Goal: Check status: Check status

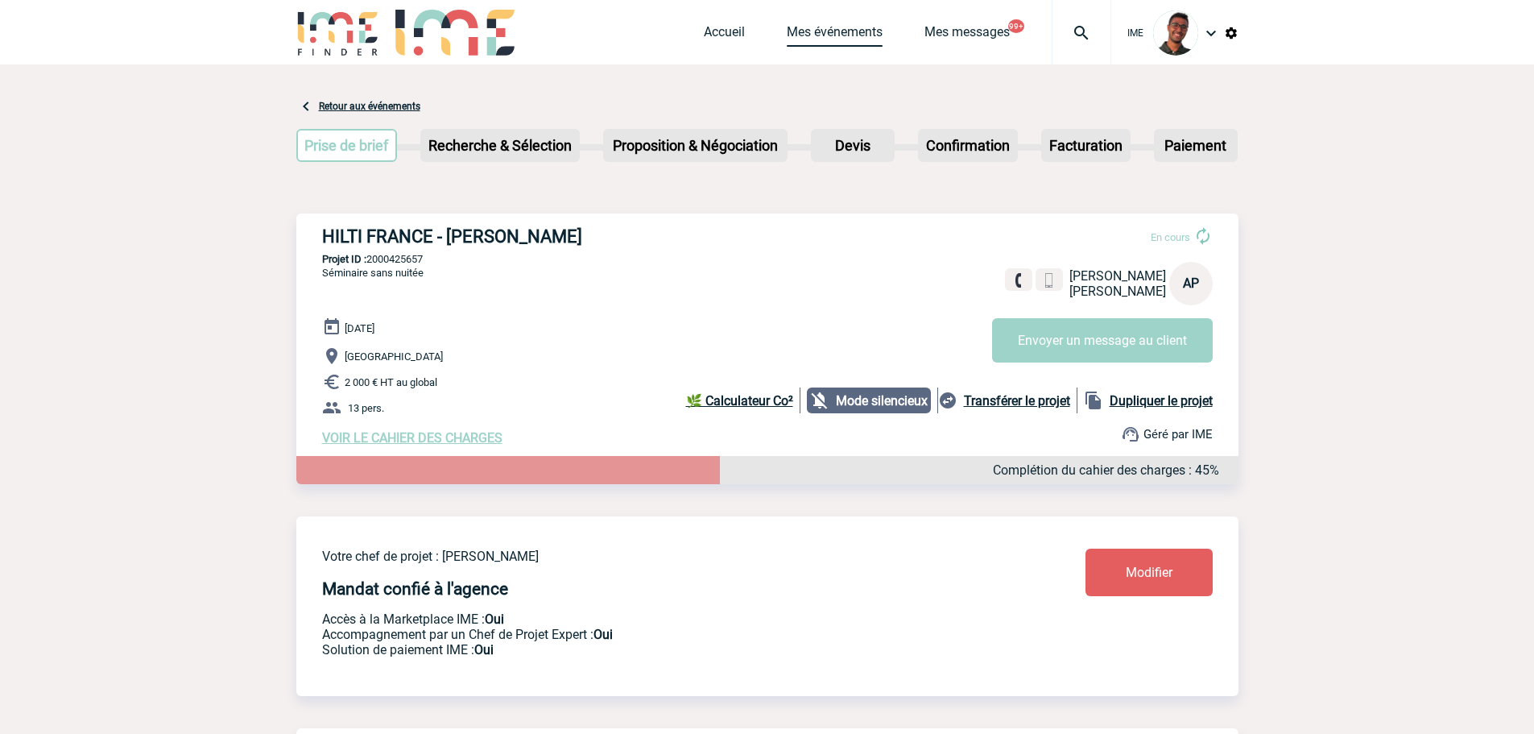
click at [798, 36] on link "Mes événements" at bounding box center [835, 35] width 96 height 23
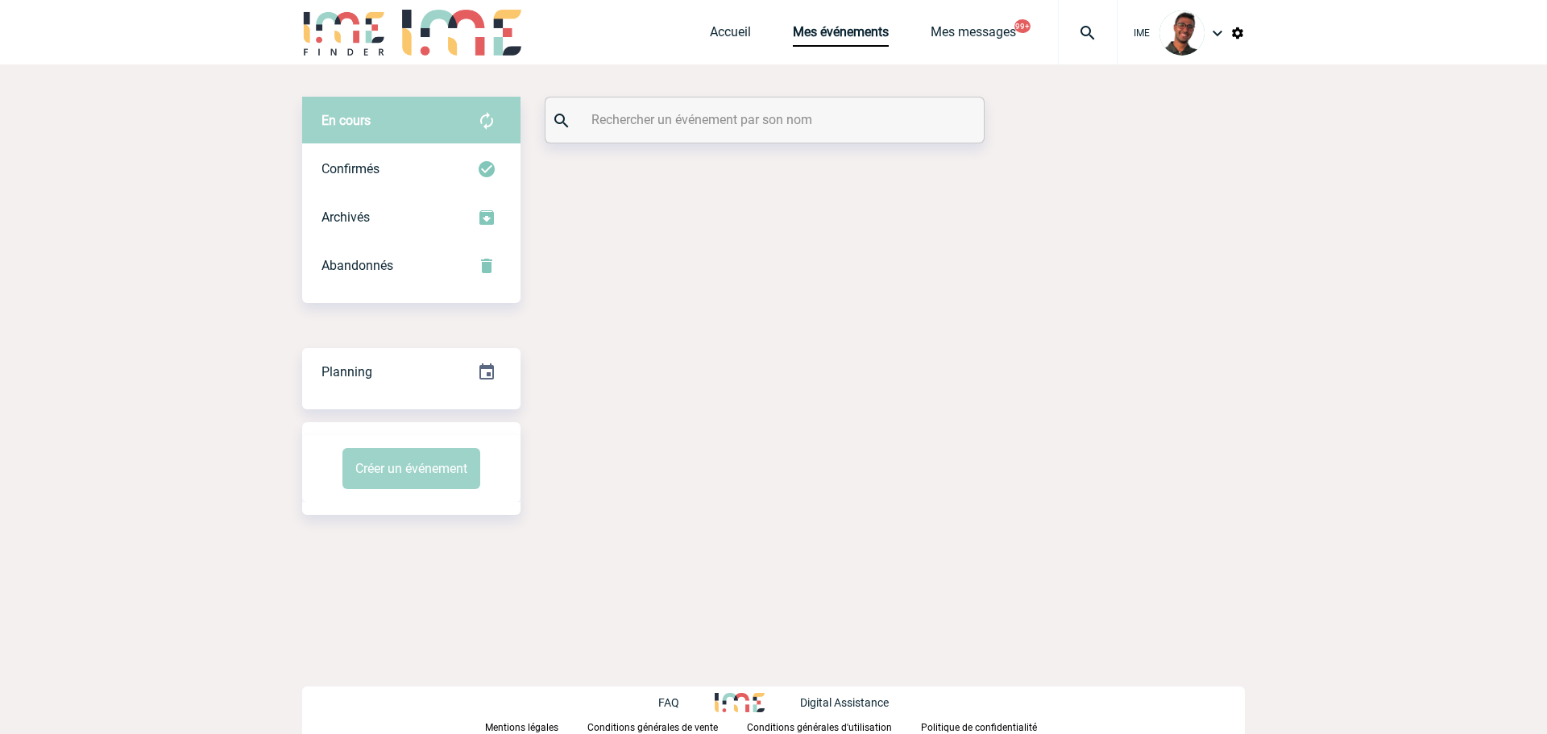
click at [684, 118] on input "text" at bounding box center [766, 119] width 358 height 23
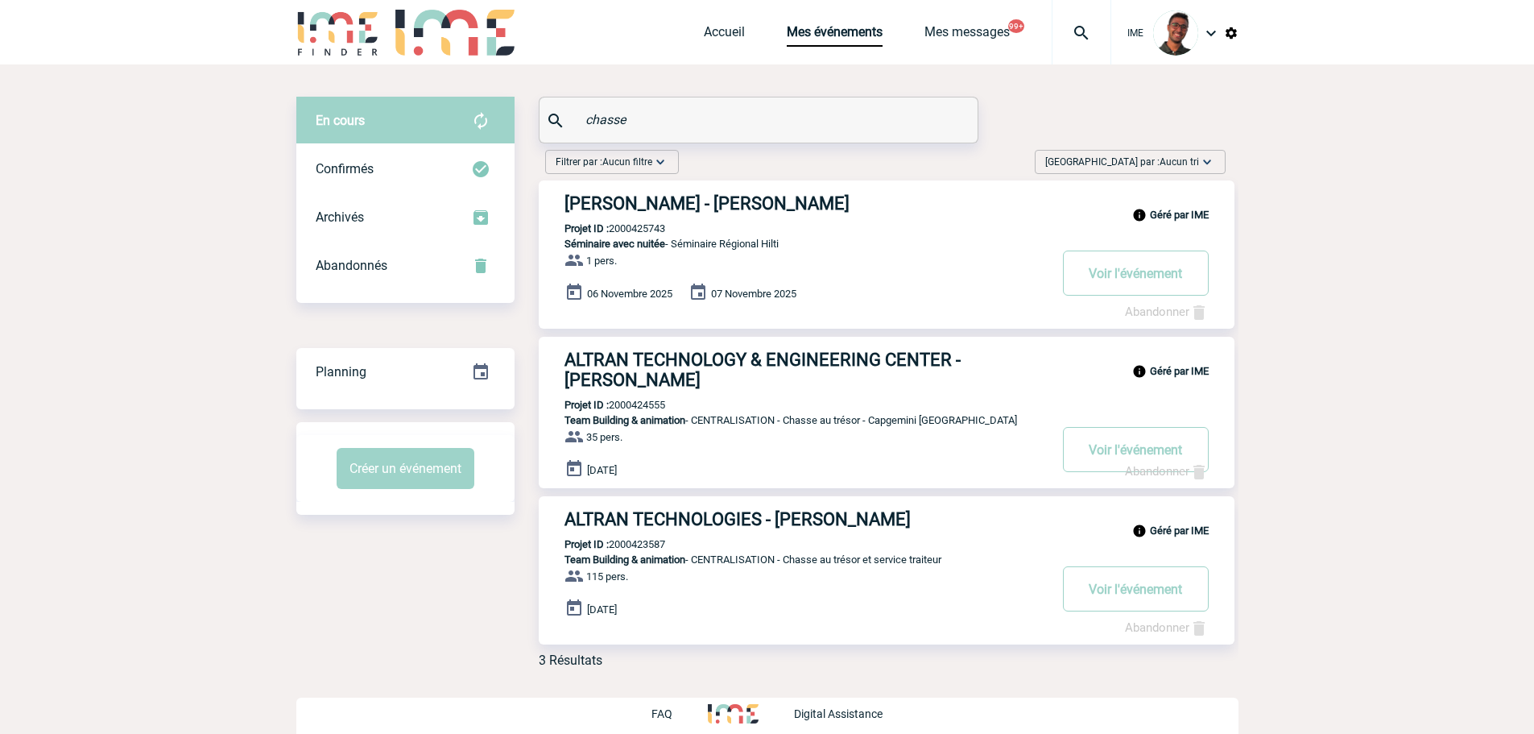
type input "chasse"
drag, startPoint x: 658, startPoint y: 126, endPoint x: 531, endPoint y: 111, distance: 128.2
click at [531, 111] on div "En cours En cours Confirmés Archivés Abandonnés En cours Confirmés Archivés Aba…" at bounding box center [767, 389] width 942 height 584
click at [791, 155] on div "Filtrer par : Aucun filtre Aucun filtre Prise de brief Recherche & Sélection Pr…" at bounding box center [886, 165] width 694 height 31
